Goal: Navigation & Orientation: Find specific page/section

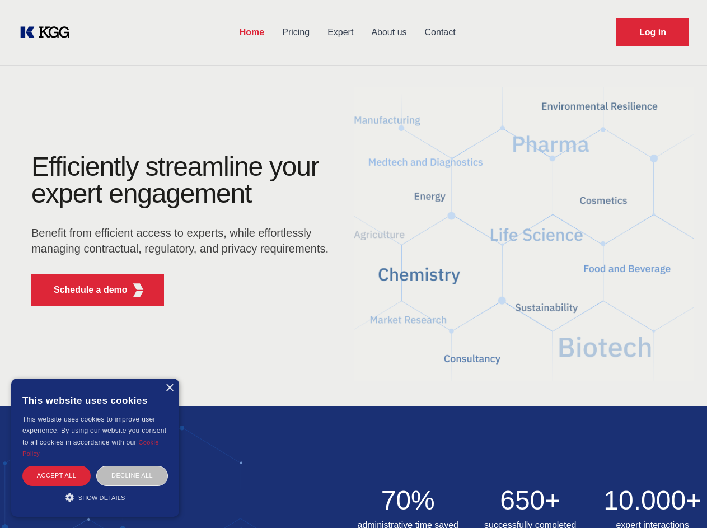
click at [353, 263] on div "Efficiently streamline your expert engagement Benefit from efficient access to …" at bounding box center [183, 234] width 340 height 162
click at [84, 290] on p "Schedule a demo" at bounding box center [91, 289] width 74 height 13
click at [169, 388] on div "× This website uses cookies This website uses cookies to improve user experienc…" at bounding box center [95, 447] width 168 height 138
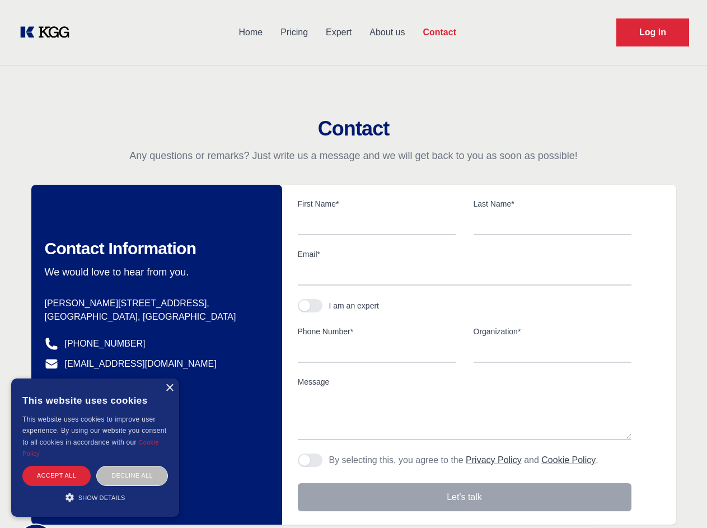
click at [57, 475] on div "Accept all" at bounding box center [56, 475] width 68 height 20
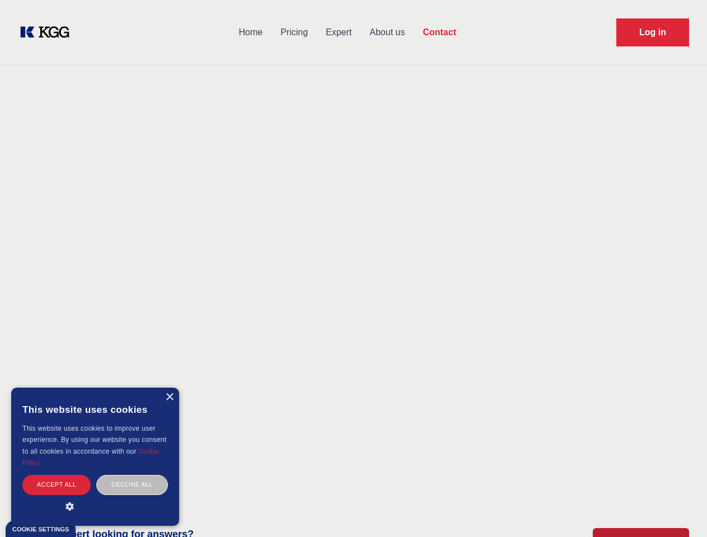
click at [132, 475] on div "Decline all" at bounding box center [132, 485] width 72 height 20
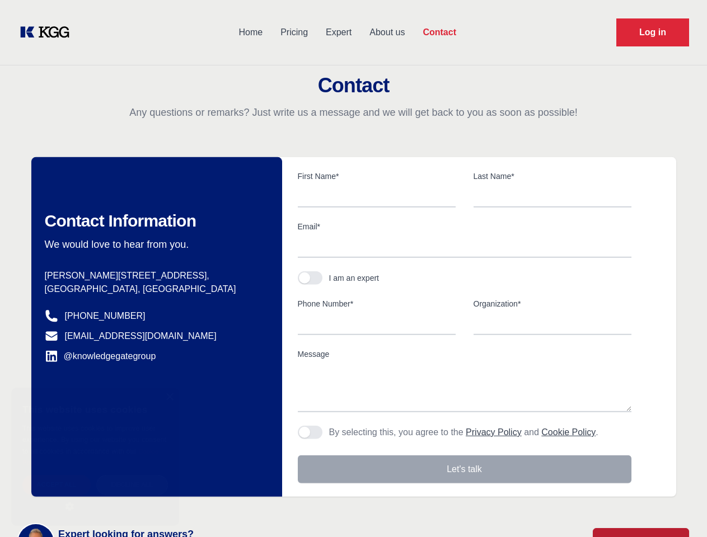
click at [95, 497] on main "Contact Any questions or remarks? Just write us a message and we will get back …" at bounding box center [353, 291] width 707 height 582
